Goal: Use online tool/utility: Use online tool/utility

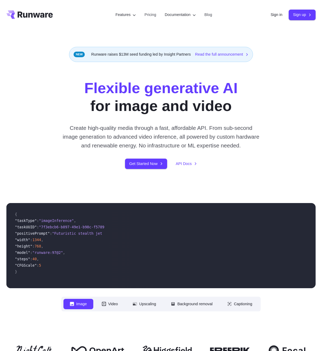
click at [280, 16] on link "Sign in" at bounding box center [276, 15] width 12 height 6
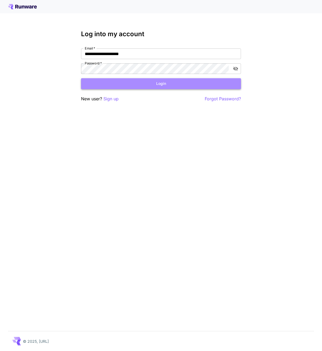
click at [146, 82] on button "Login" at bounding box center [161, 83] width 160 height 11
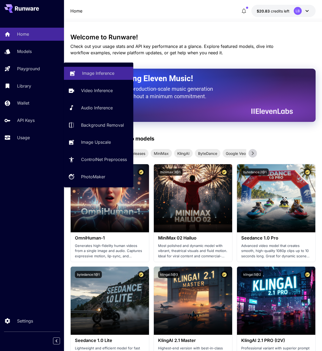
click at [91, 71] on p "Image Inference" at bounding box center [98, 73] width 32 height 6
